Goal: Information Seeking & Learning: Learn about a topic

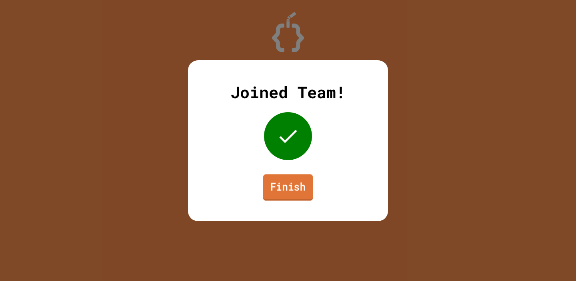
click at [280, 198] on link "Finish" at bounding box center [288, 187] width 50 height 26
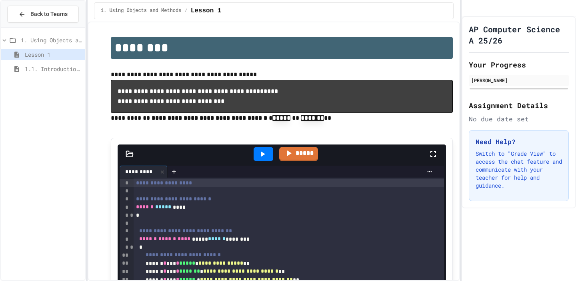
click at [3, 40] on icon at bounding box center [4, 40] width 7 height 7
click at [20, 38] on div "1. Using Objects and Methods" at bounding box center [43, 40] width 84 height 12
click at [36, 66] on span "1.1. Introduction to Algorithms, Programming, and Compilers" at bounding box center [53, 69] width 57 height 8
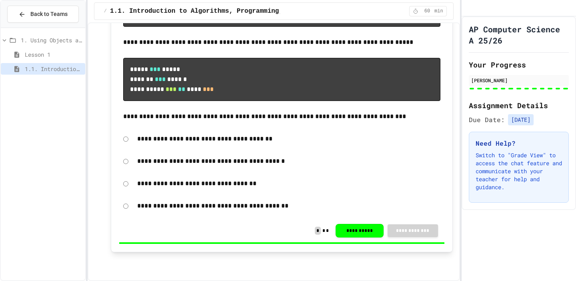
scroll to position [7461, 0]
